Goal: Task Accomplishment & Management: Manage account settings

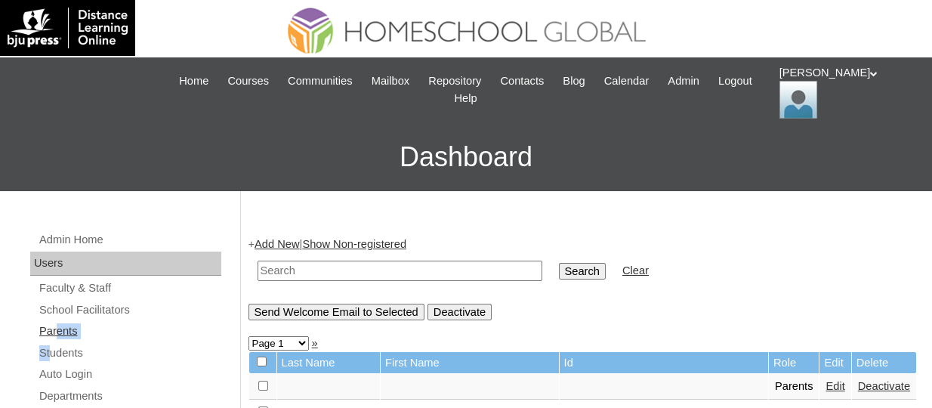
drag, startPoint x: 50, startPoint y: 341, endPoint x: 58, endPoint y: 330, distance: 14.1
click at [58, 330] on link "Parents" at bounding box center [130, 331] width 184 height 19
type input "chng"
click at [559, 263] on input "Search" at bounding box center [582, 271] width 47 height 17
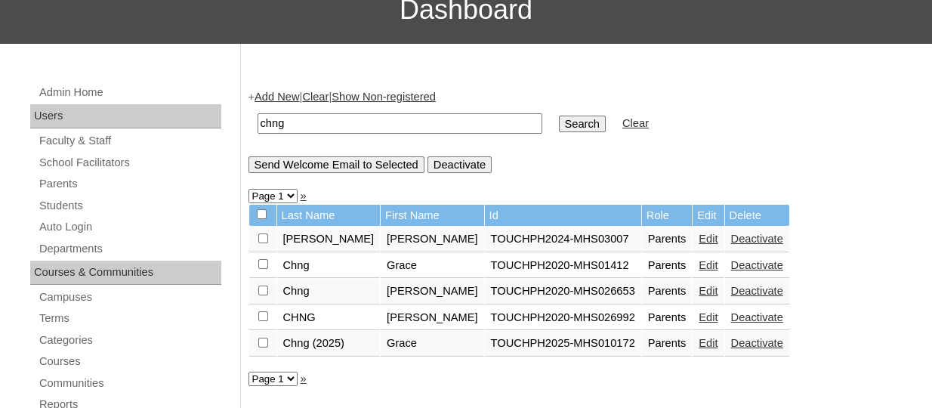
scroll to position [148, 0]
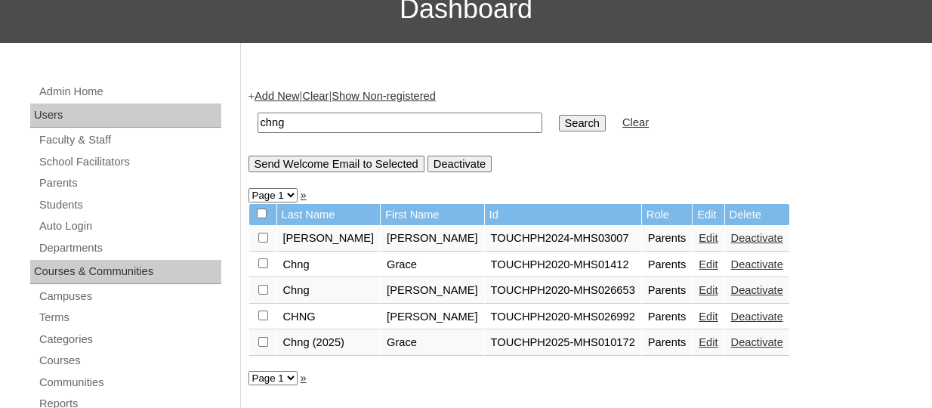
click at [699, 341] on link "Edit" at bounding box center [708, 342] width 19 height 12
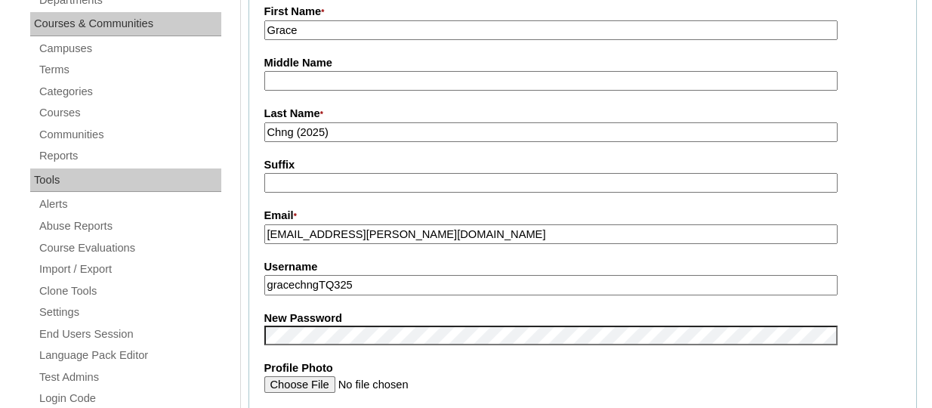
scroll to position [397, 0]
click at [387, 283] on input "gracechngTQ325" at bounding box center [550, 284] width 573 height 20
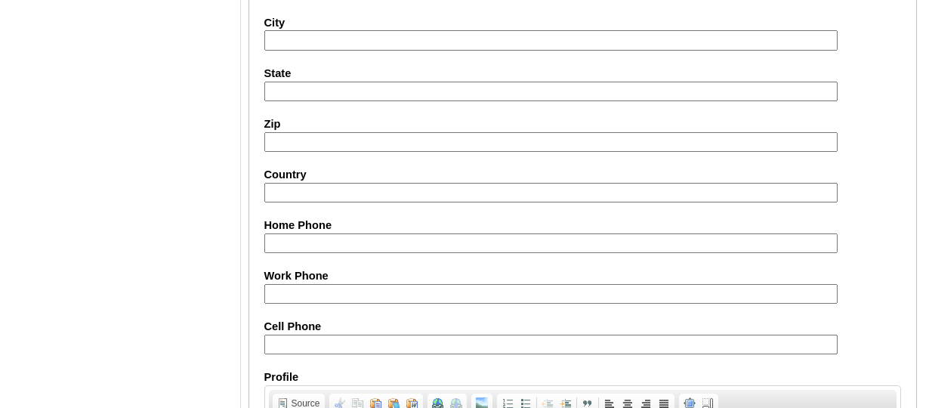
scroll to position [1594, 0]
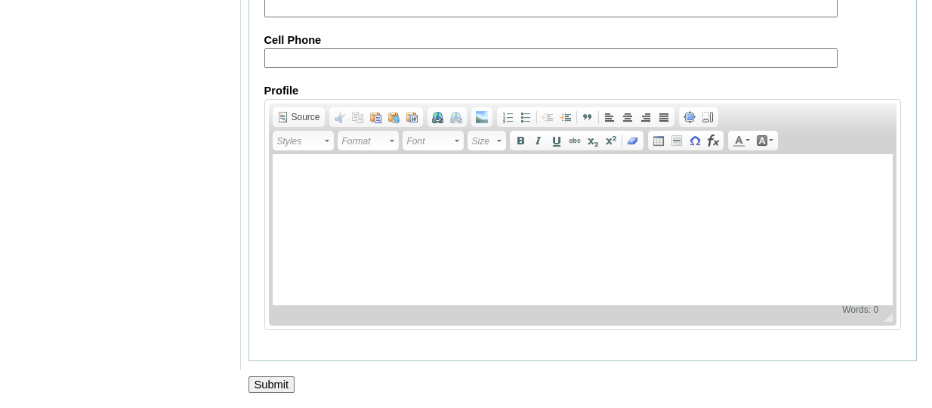
click at [265, 381] on input "Submit" at bounding box center [272, 384] width 47 height 17
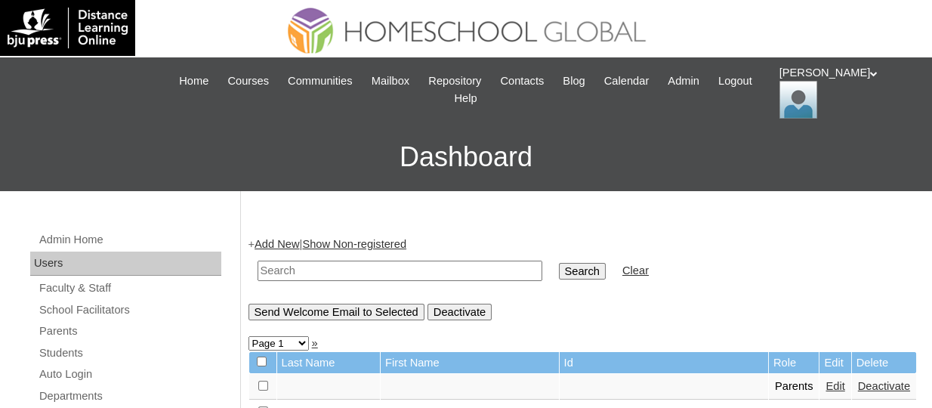
click at [797, 81] on div "[PERSON_NAME] My Profile My Settings Logout" at bounding box center [849, 92] width 138 height 54
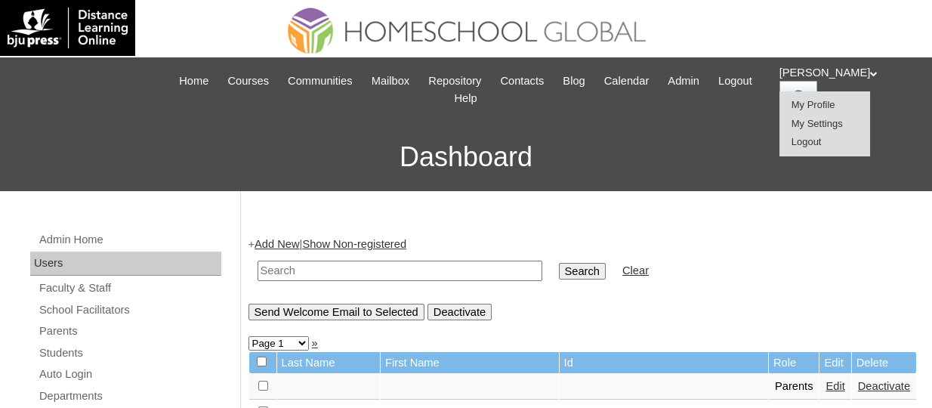
click at [814, 136] on span "Logout" at bounding box center [807, 141] width 30 height 11
